Goal: Find contact information: Find contact information

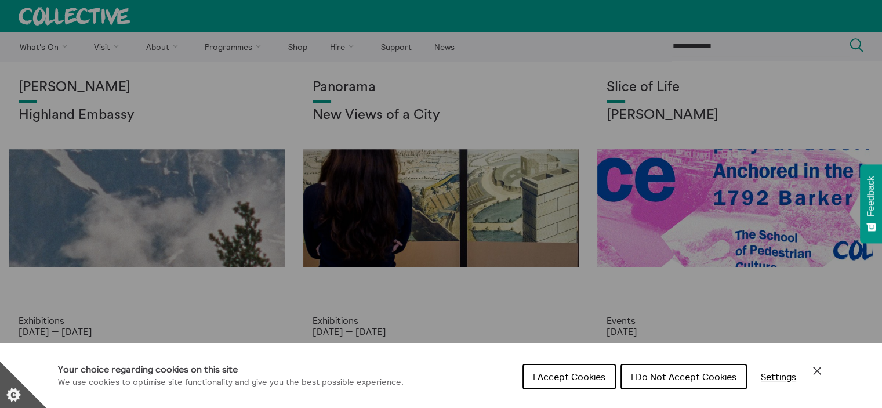
click at [682, 373] on span "I Do Not Accept Cookies" at bounding box center [684, 376] width 106 height 12
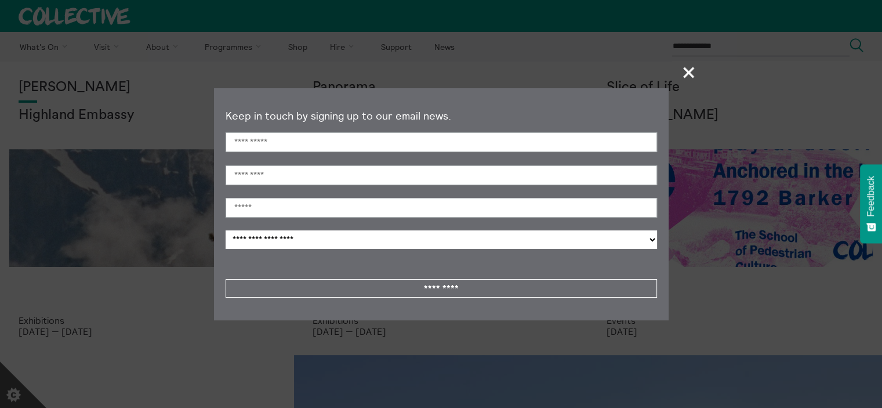
click at [686, 70] on span "+" at bounding box center [689, 72] width 34 height 34
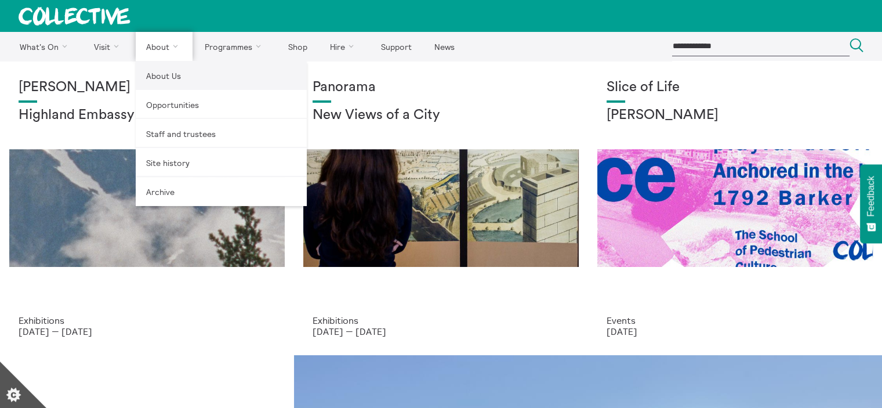
click at [161, 83] on link "About Us" at bounding box center [221, 75] width 171 height 29
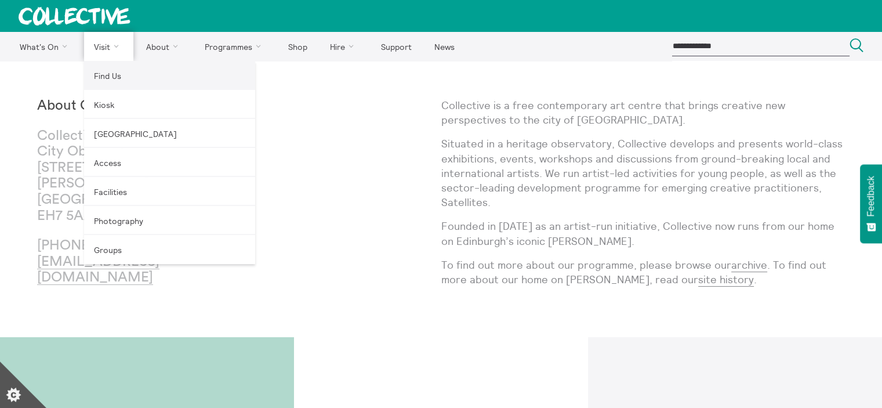
click at [107, 79] on link "Find Us" at bounding box center [169, 75] width 171 height 29
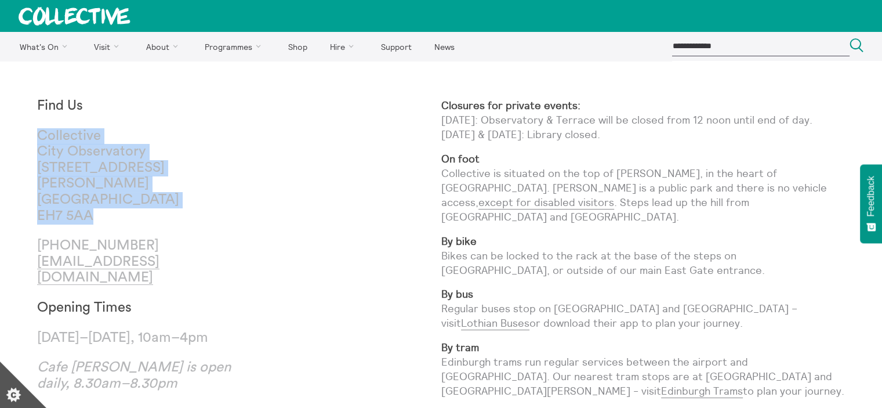
drag, startPoint x: 37, startPoint y: 137, endPoint x: 119, endPoint y: 207, distance: 107.7
click at [119, 207] on p "[GEOGRAPHIC_DATA] [STREET_ADDRESS][PERSON_NAME]" at bounding box center [138, 176] width 202 height 96
copy p "[GEOGRAPHIC_DATA] [STREET_ADDRESS][PERSON_NAME]"
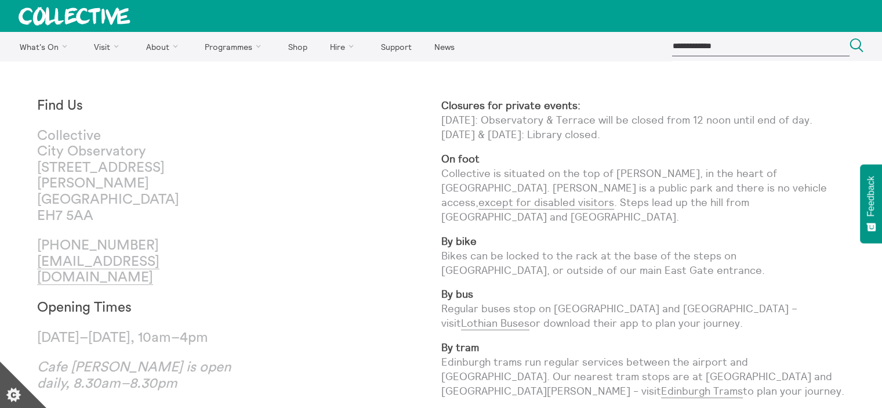
click at [307, 234] on div "Find Us [GEOGRAPHIC_DATA] [STREET_ADDRESS][PERSON_NAME] [PHONE_NUMBER] [EMAIL_A…" at bounding box center [239, 369] width 404 height 542
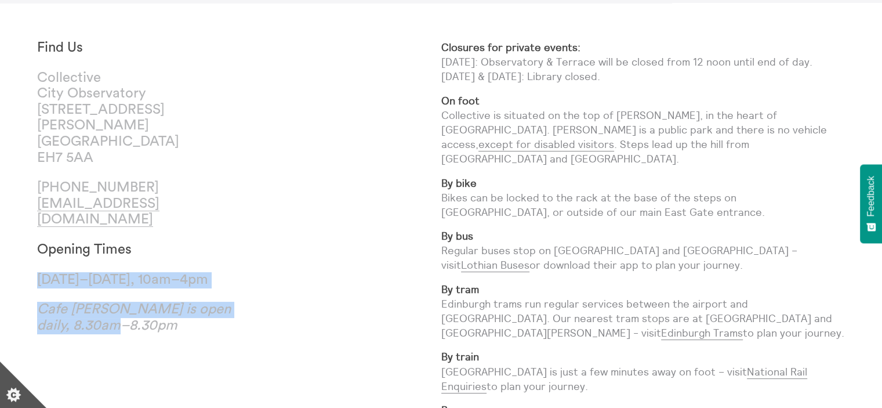
drag, startPoint x: 148, startPoint y: 311, endPoint x: 32, endPoint y: 235, distance: 138.6
copy h3 "[DATE]–[DATE], 10am–4pm Cafe [GEOGRAPHIC_DATA] is open daily, 8.30am–8.30pm"
